Goal: Find contact information: Find contact information

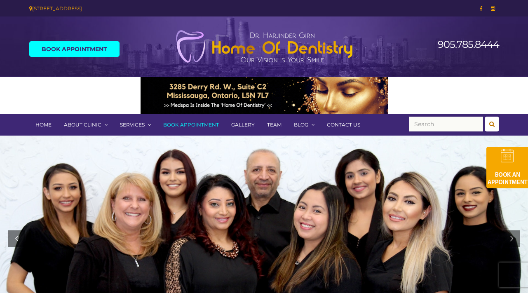
click at [342, 127] on link "Contact Us" at bounding box center [344, 124] width 46 height 21
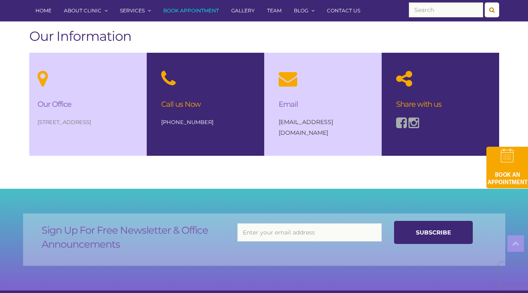
scroll to position [587, 0]
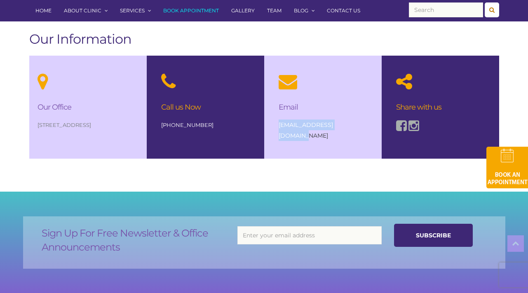
drag, startPoint x: 361, startPoint y: 125, endPoint x: 273, endPoint y: 125, distance: 88.3
click at [273, 125] on div "Email [EMAIL_ADDRESS][DOMAIN_NAME]" at bounding box center [323, 107] width 105 height 102
copy link "[EMAIL_ADDRESS][DOMAIN_NAME]"
